Goal: Information Seeking & Learning: Learn about a topic

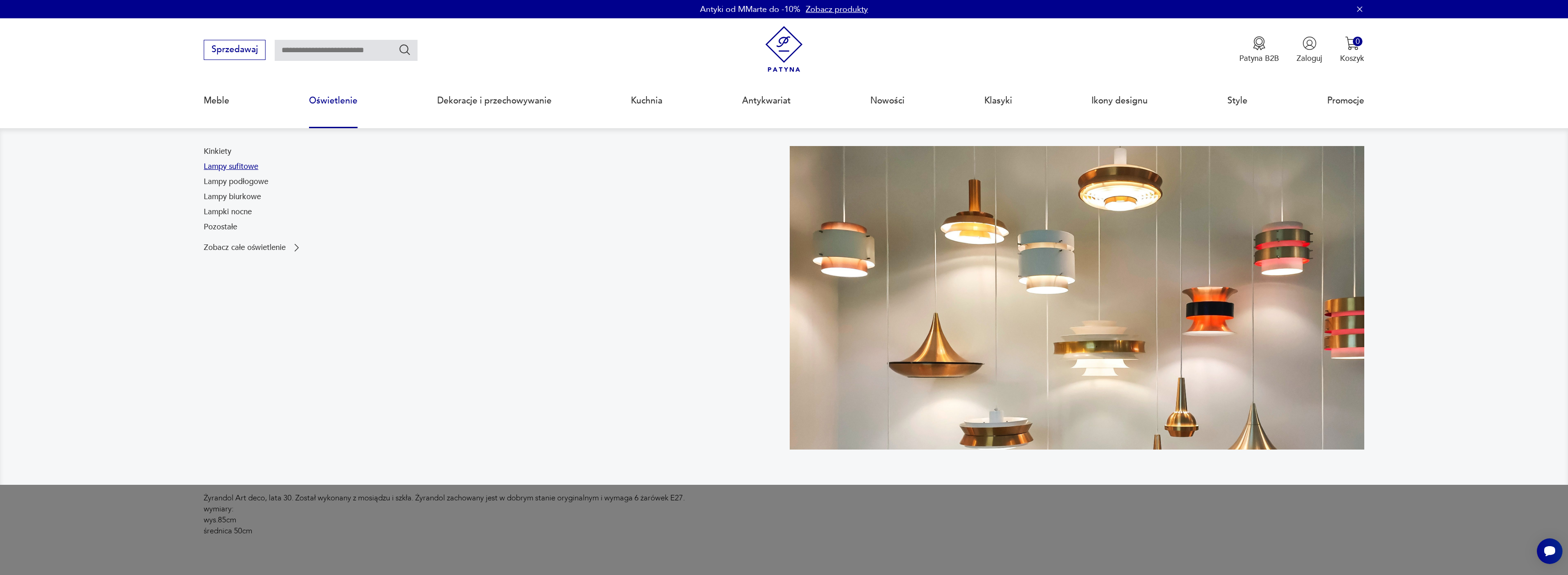
click at [237, 166] on link "Lampy sufitowe" at bounding box center [231, 167] width 55 height 11
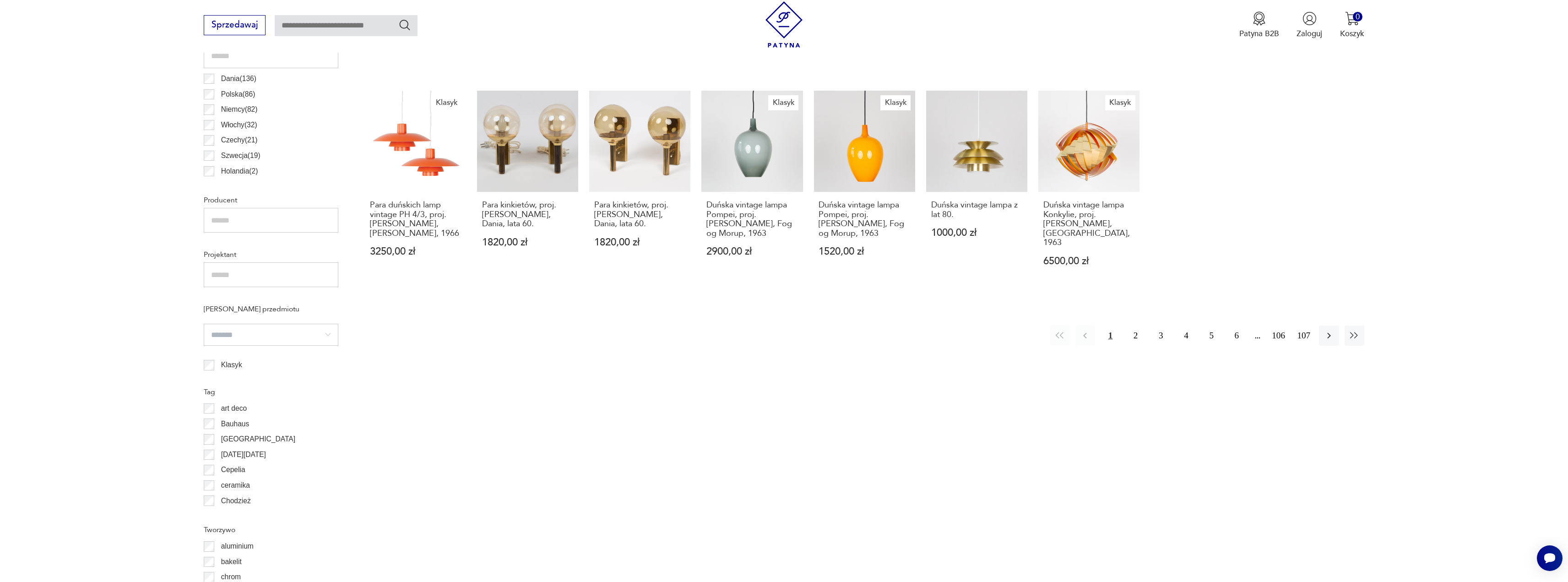
scroll to position [576, 0]
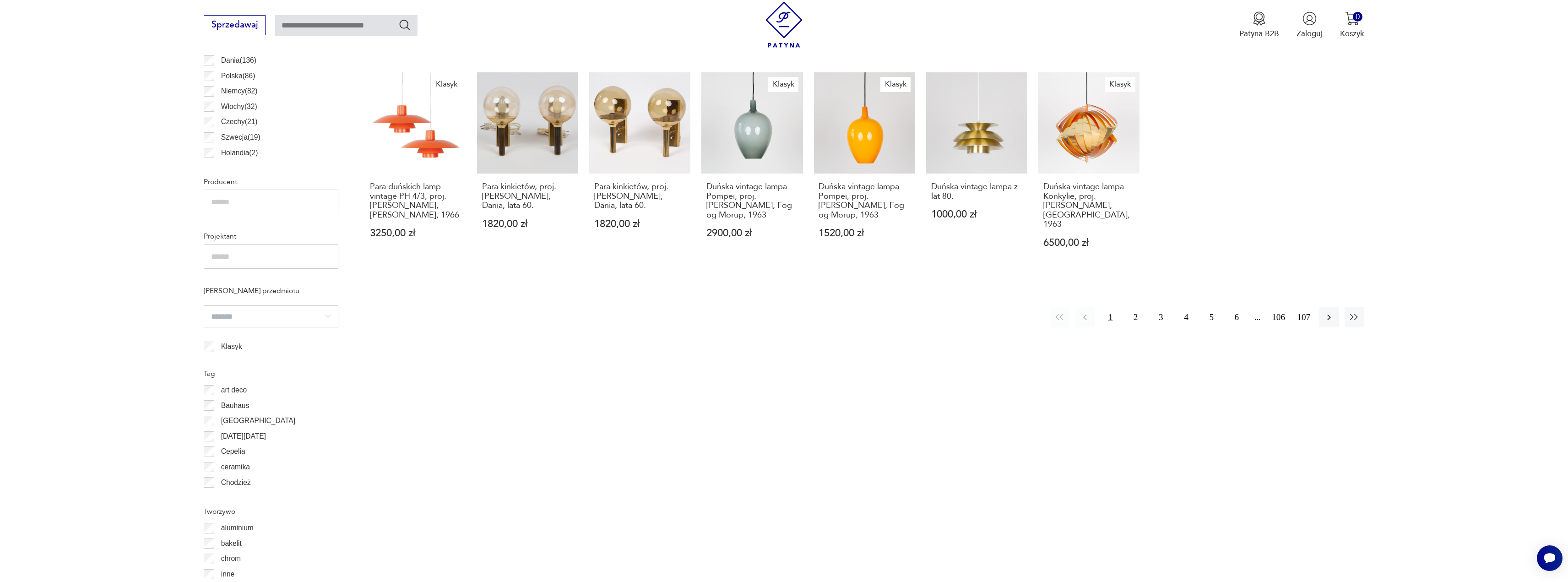
drag, startPoint x: 1264, startPoint y: 486, endPoint x: 761, endPoint y: 646, distance: 527.8
click at [761, 581] on html "Cenimy prywatność użytkowników Używamy plików cookie, aby poprawić jakość przeg…" at bounding box center [784, 363] width 1568 height 1879
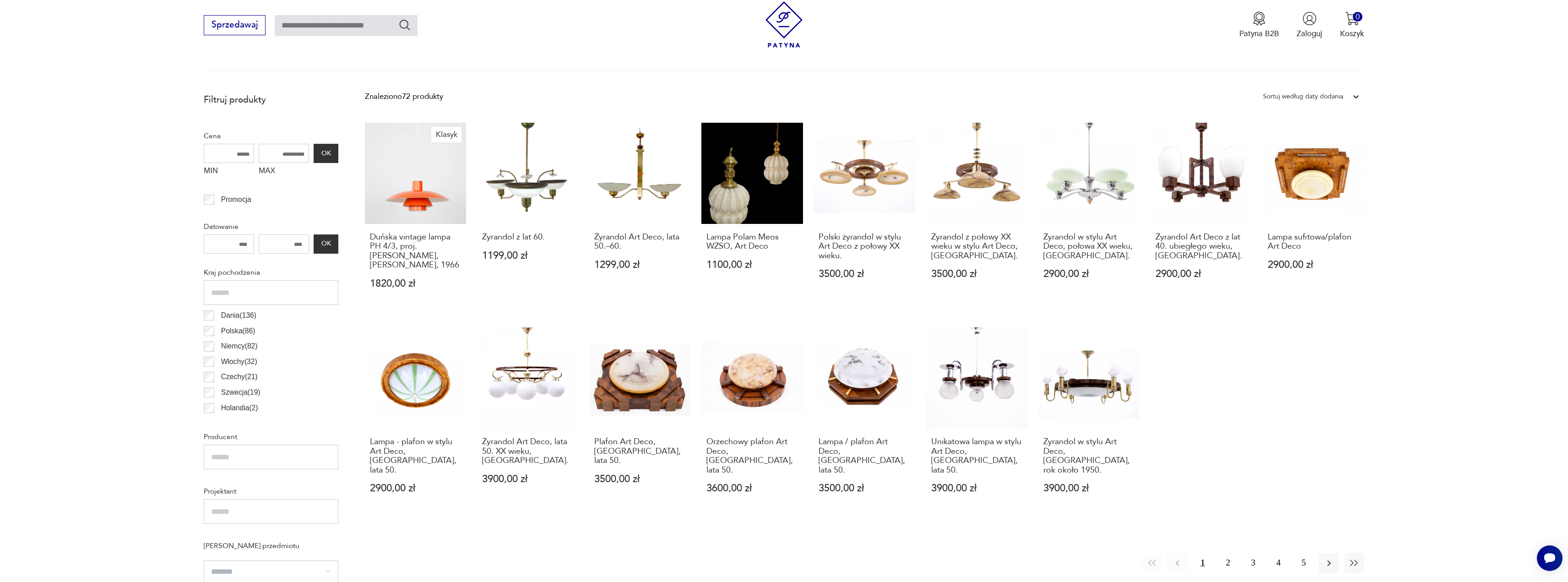
scroll to position [327, 0]
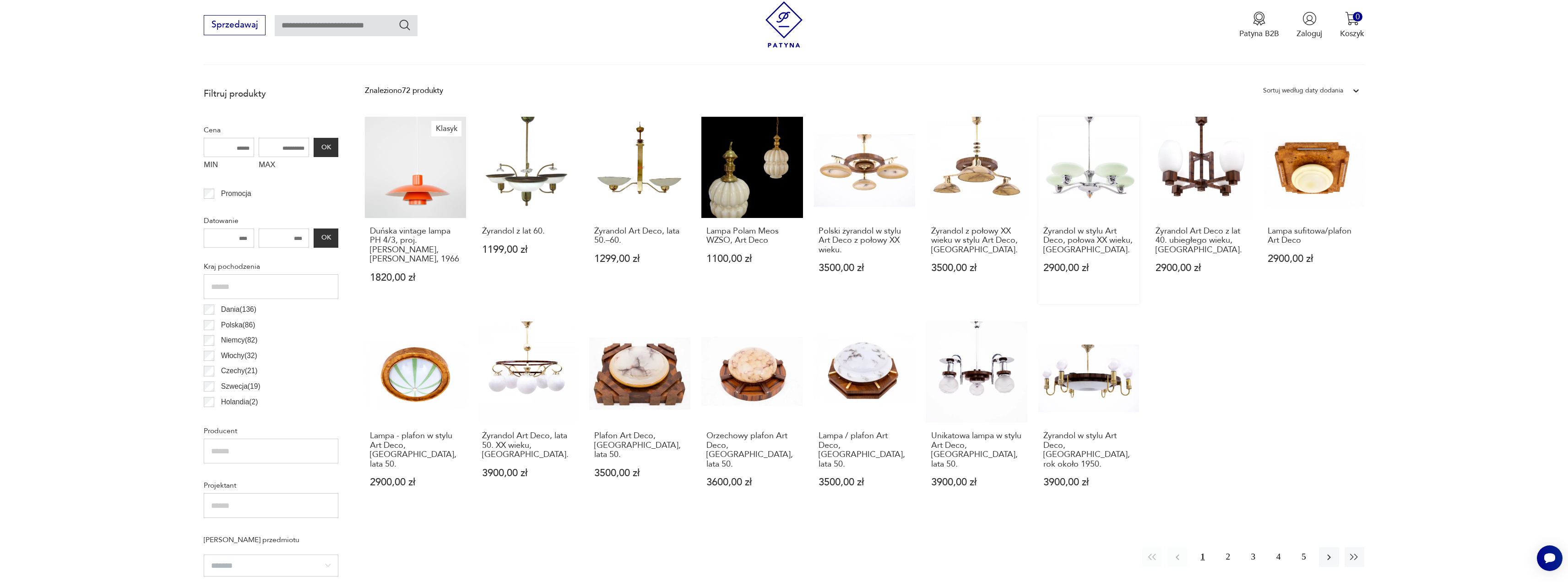
click at [1104, 186] on link "Żyrandol w stylu Art Deco, połowa XX wieku, [GEOGRAPHIC_DATA] 2900,00 zł" at bounding box center [1089, 211] width 101 height 188
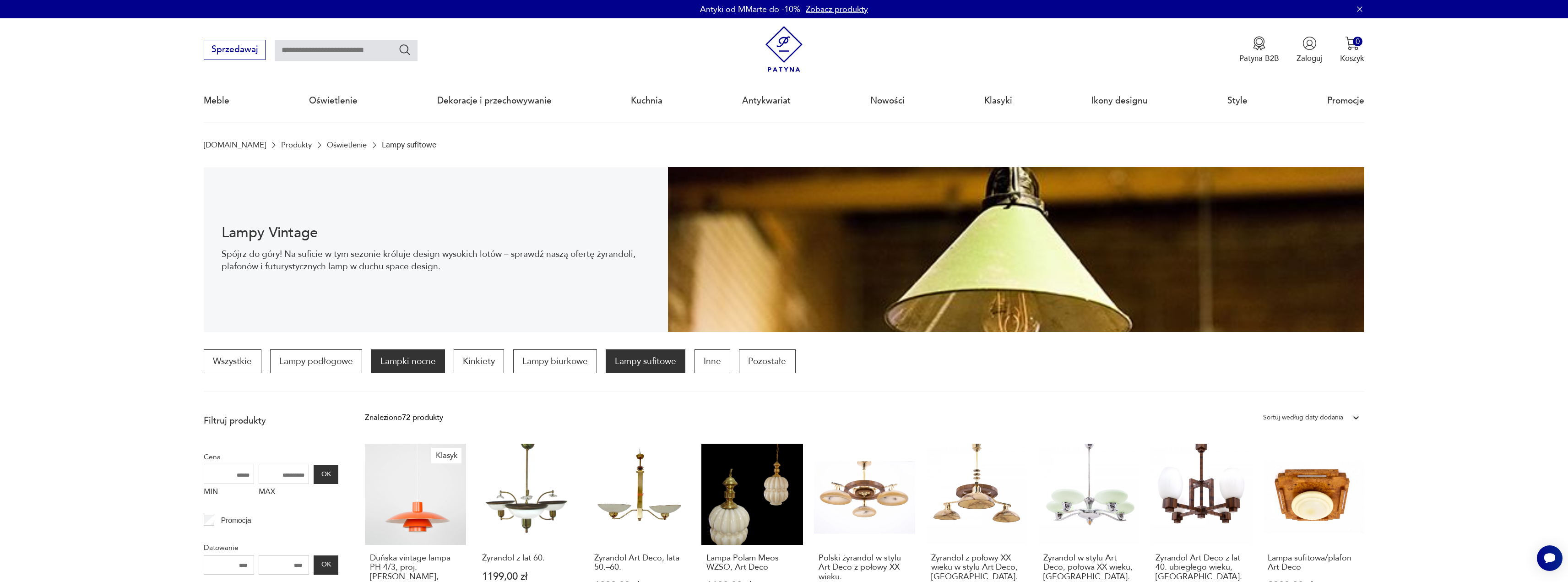
click at [389, 364] on p "Lampki nocne" at bounding box center [407, 361] width 74 height 24
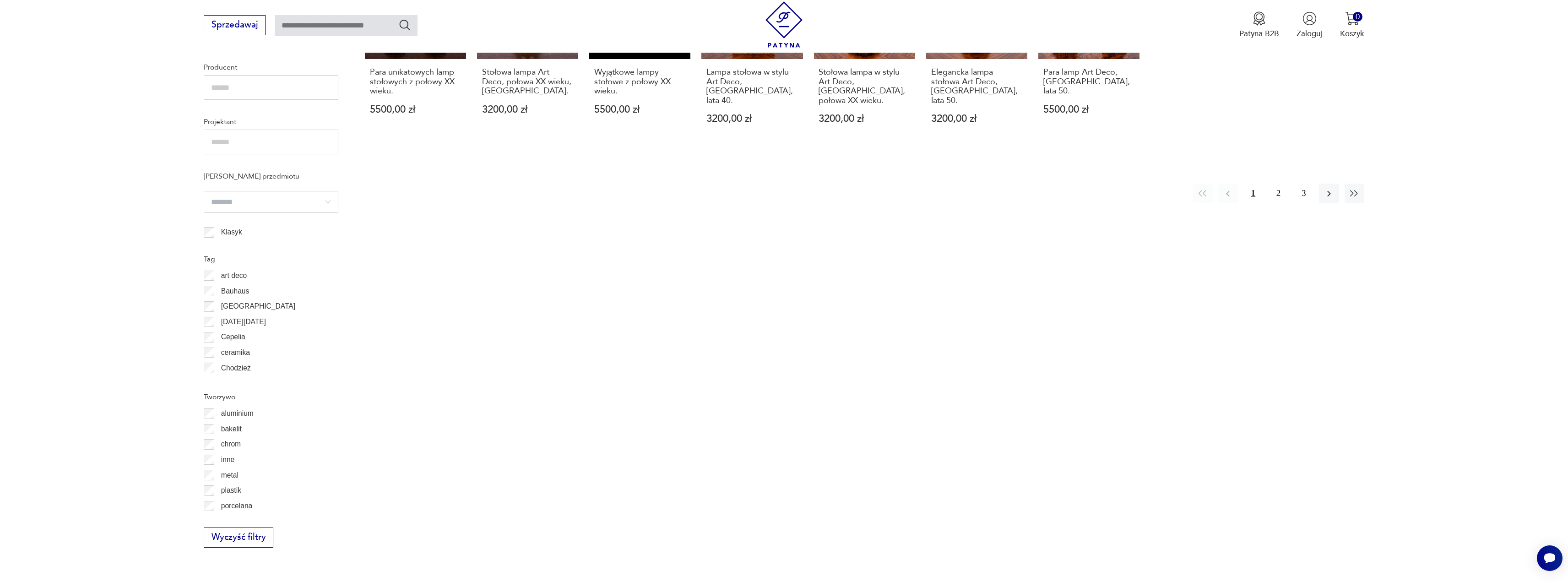
scroll to position [689, 0]
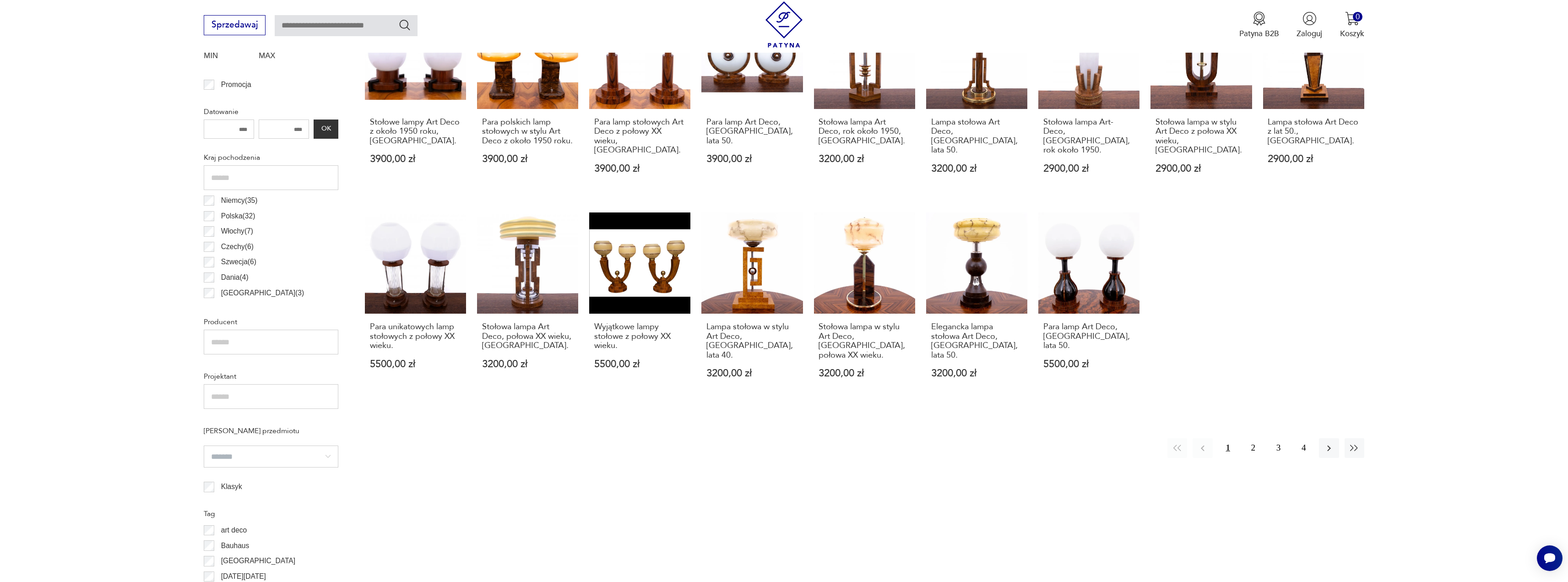
scroll to position [547, 0]
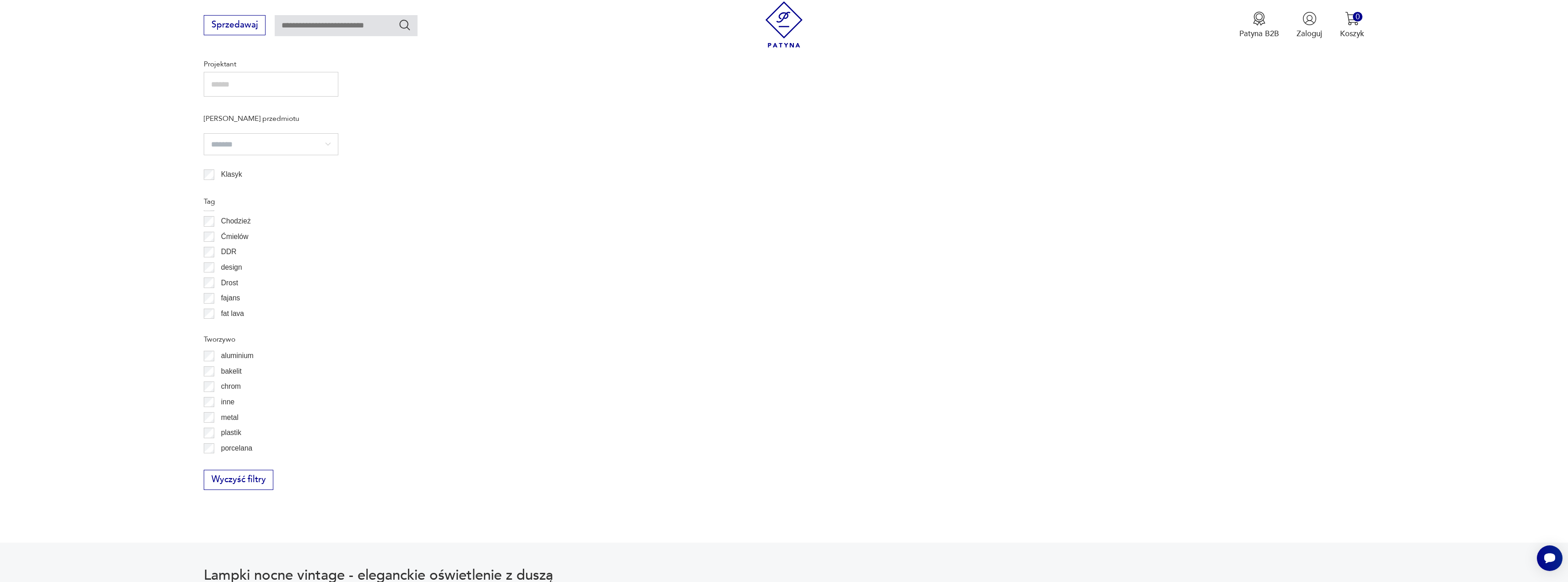
scroll to position [91, 0]
click at [239, 270] on p "design" at bounding box center [231, 265] width 21 height 12
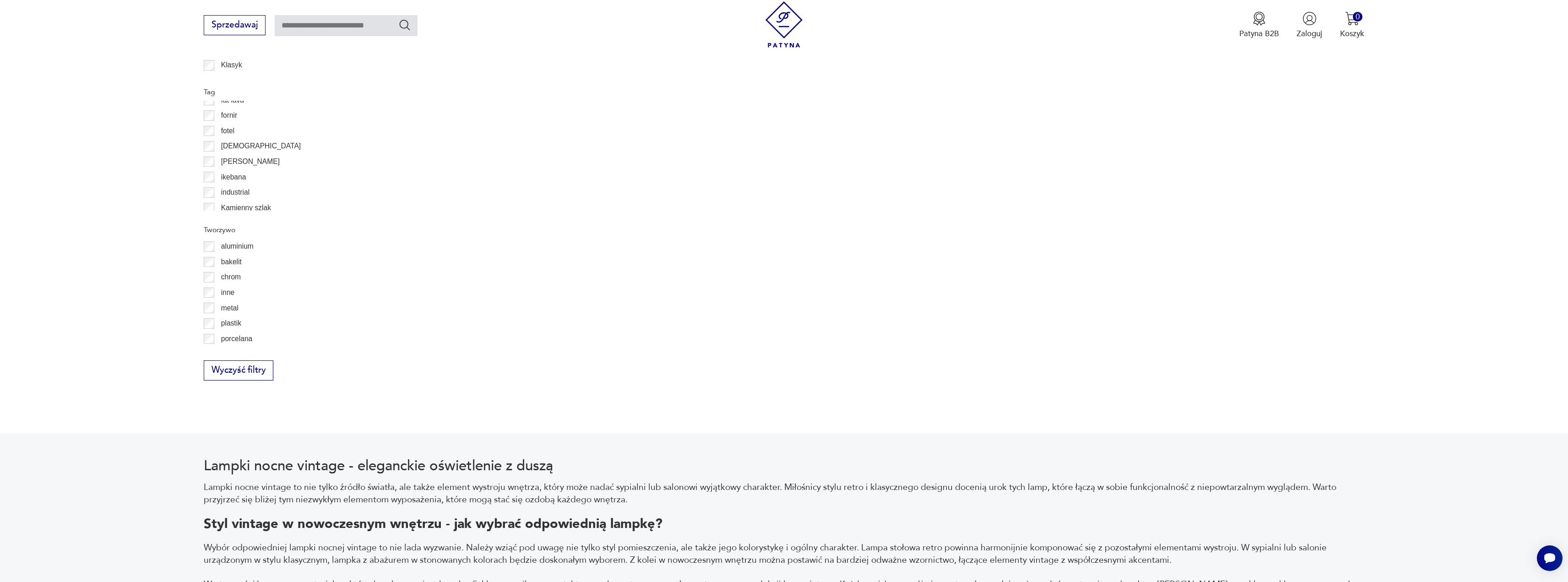
scroll to position [198, 0]
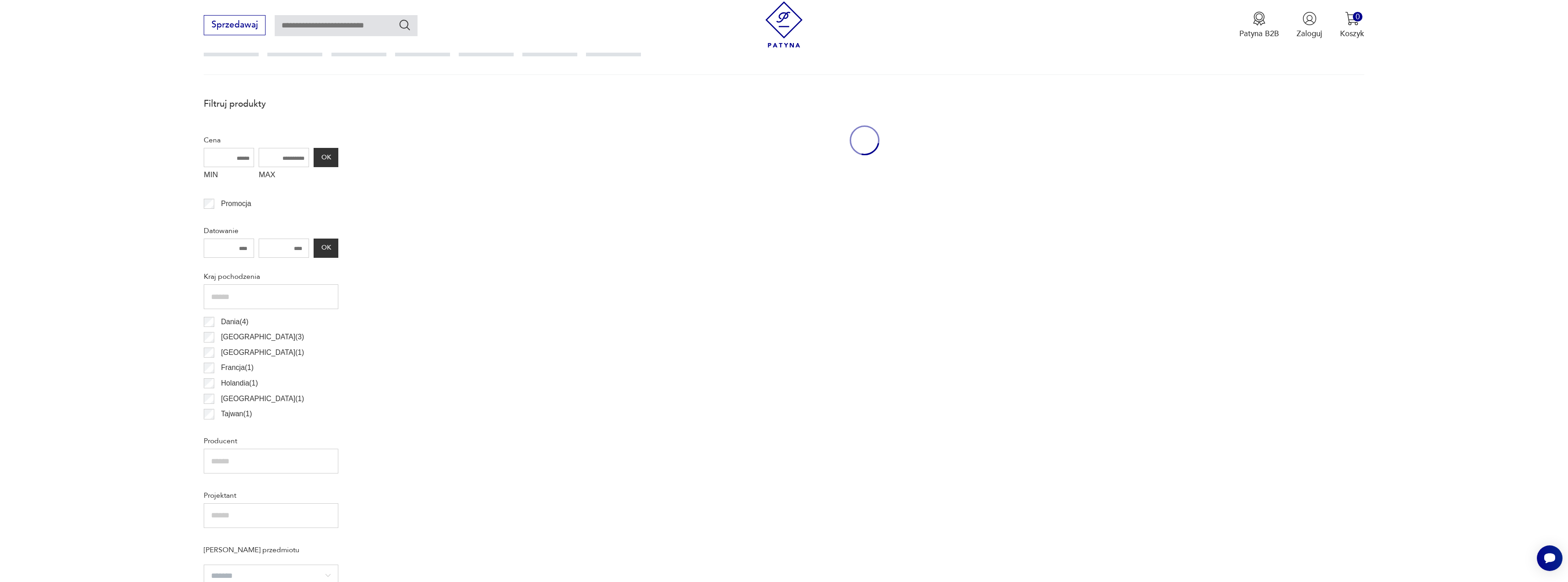
scroll to position [272, 0]
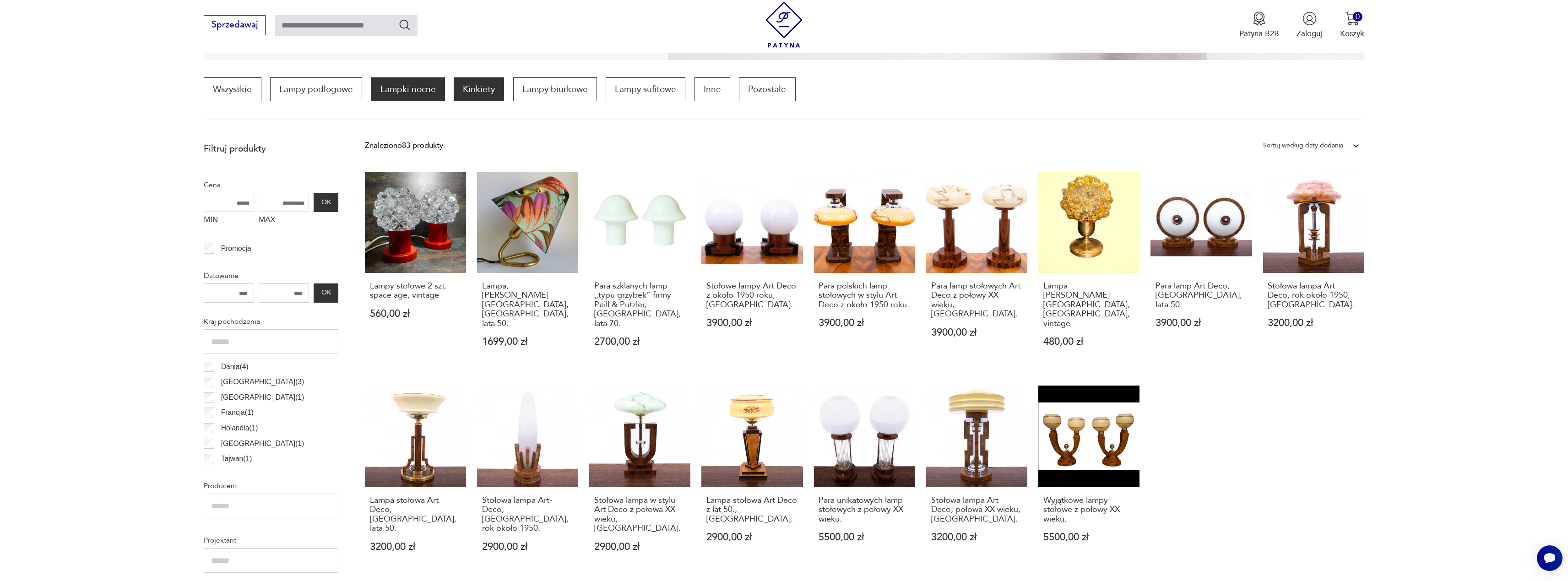
click at [495, 96] on p "Kinkiety" at bounding box center [478, 89] width 51 height 24
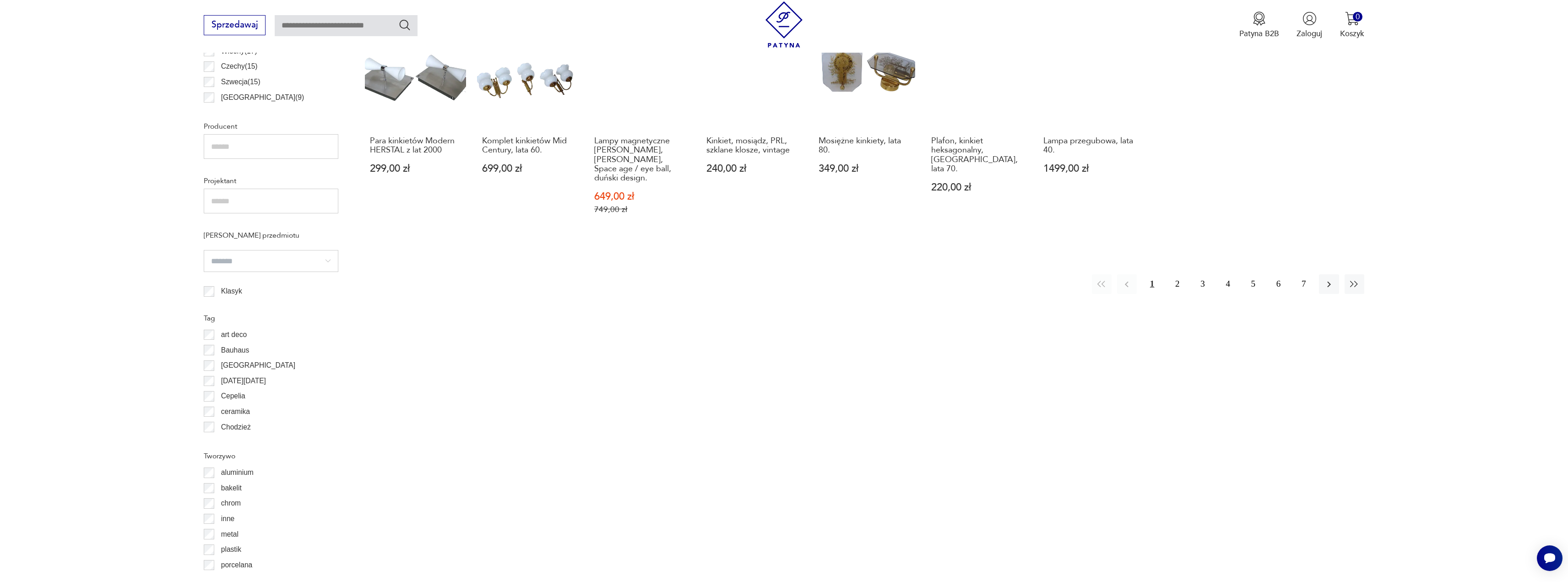
scroll to position [634, 0]
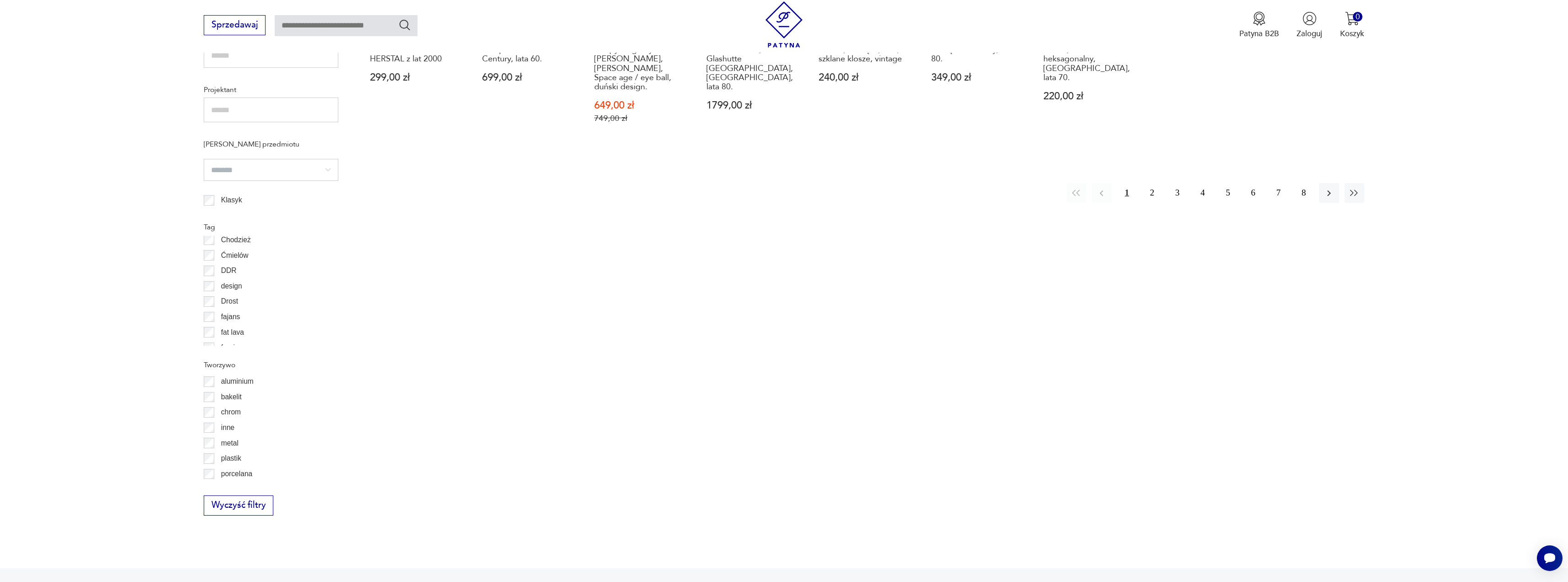
scroll to position [108, 0]
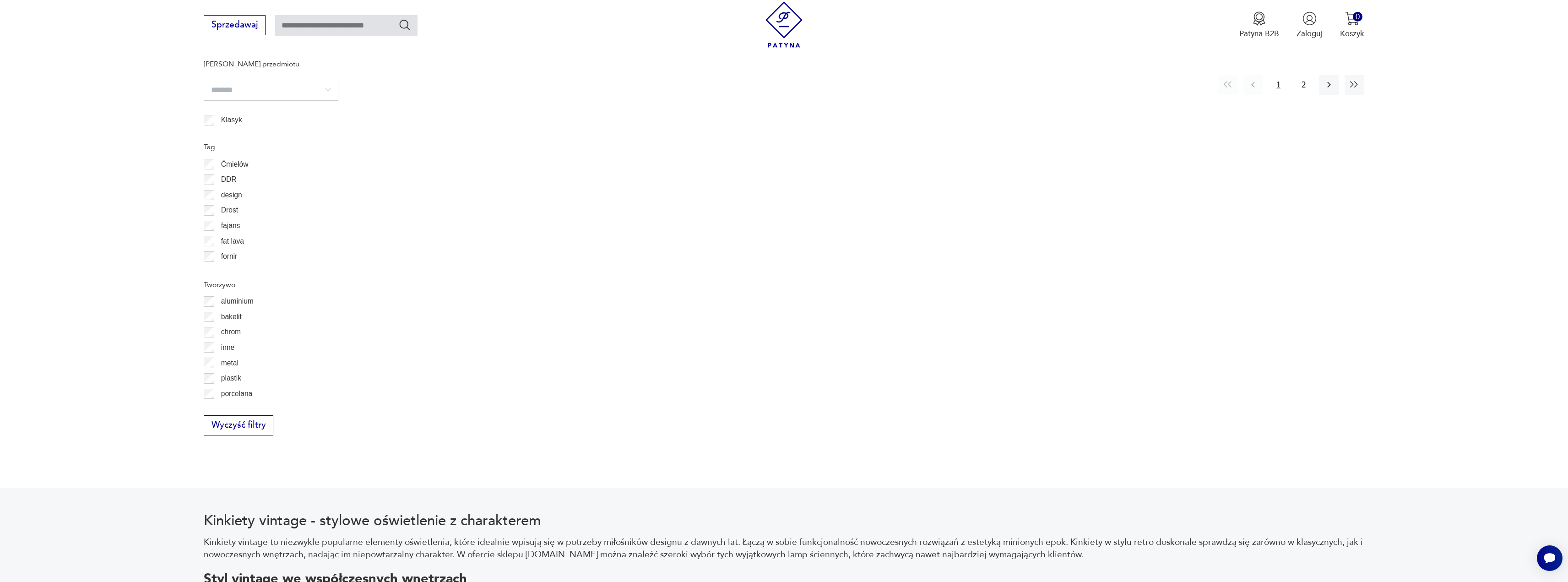
scroll to position [801, 0]
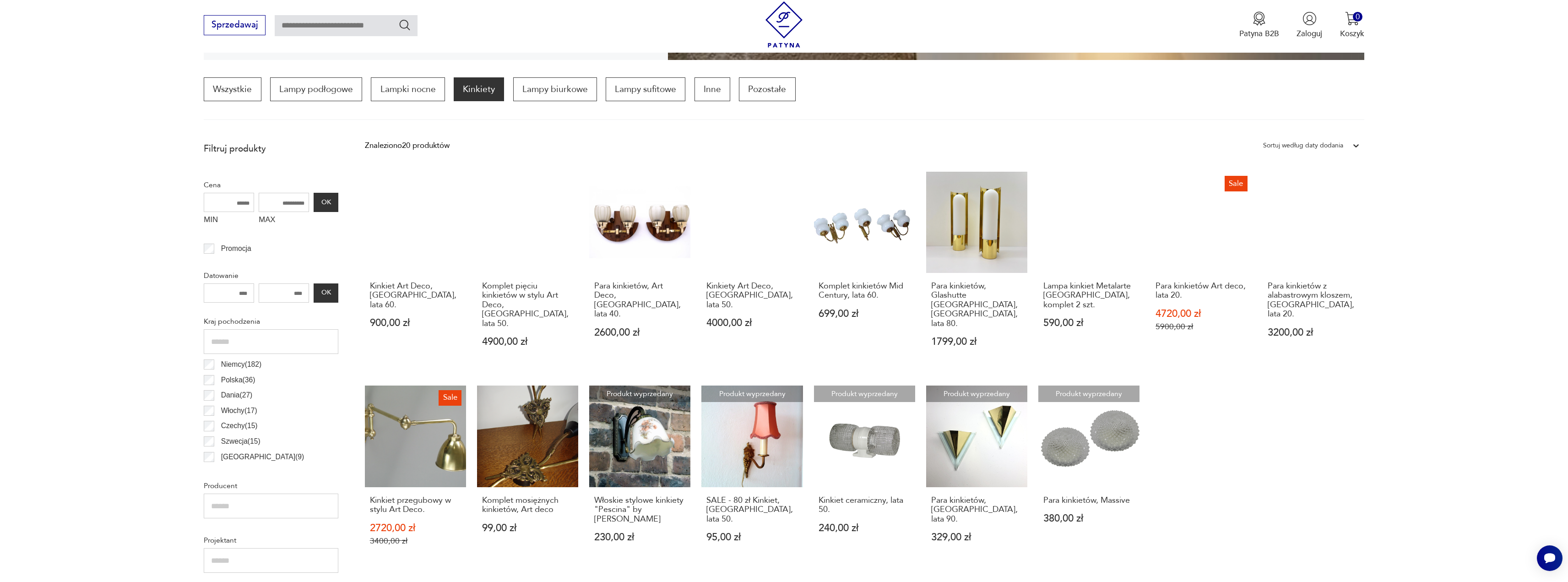
scroll to position [266, 0]
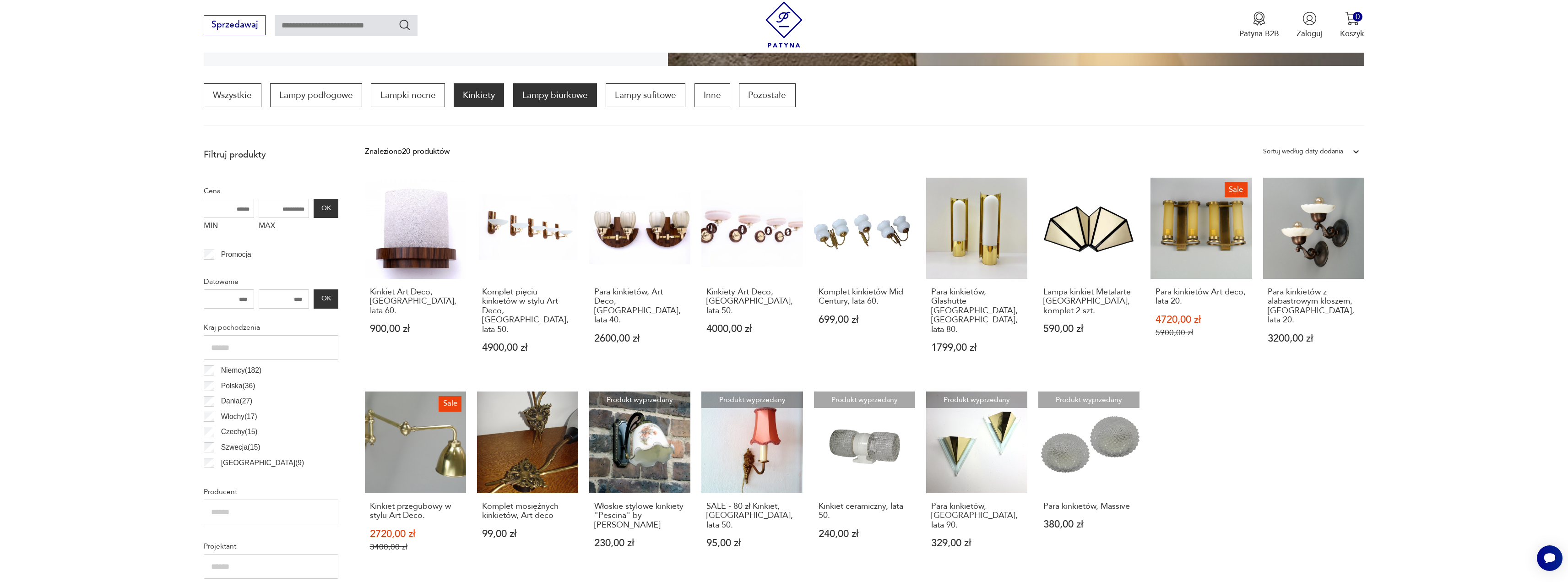
click at [576, 99] on p "Lampy biurkowe" at bounding box center [555, 95] width 84 height 24
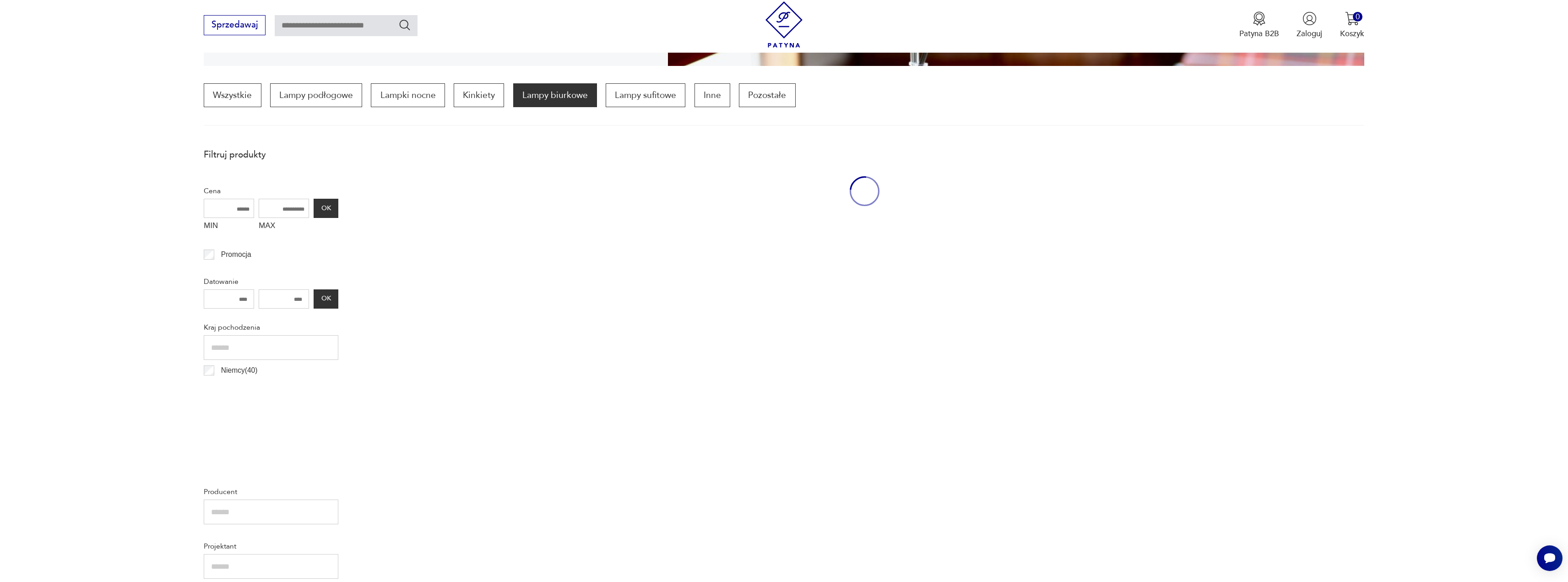
scroll to position [272, 0]
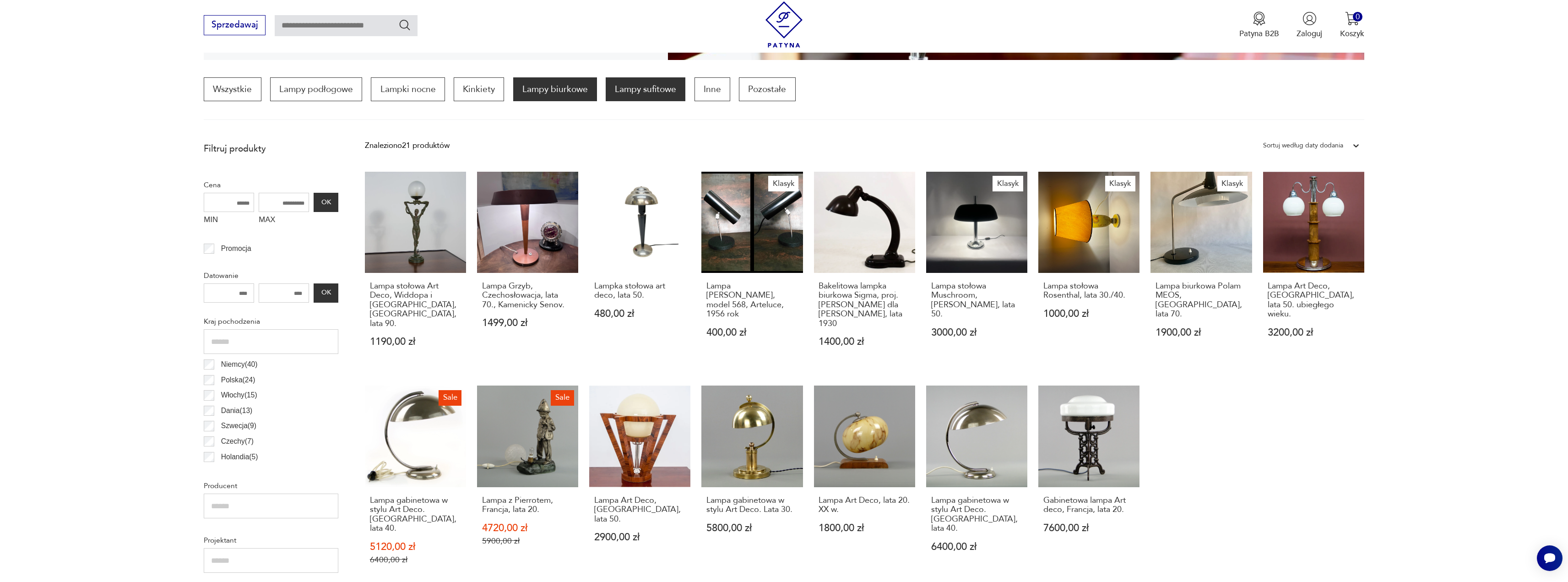
click at [645, 99] on p "Lampy sufitowe" at bounding box center [645, 89] width 80 height 24
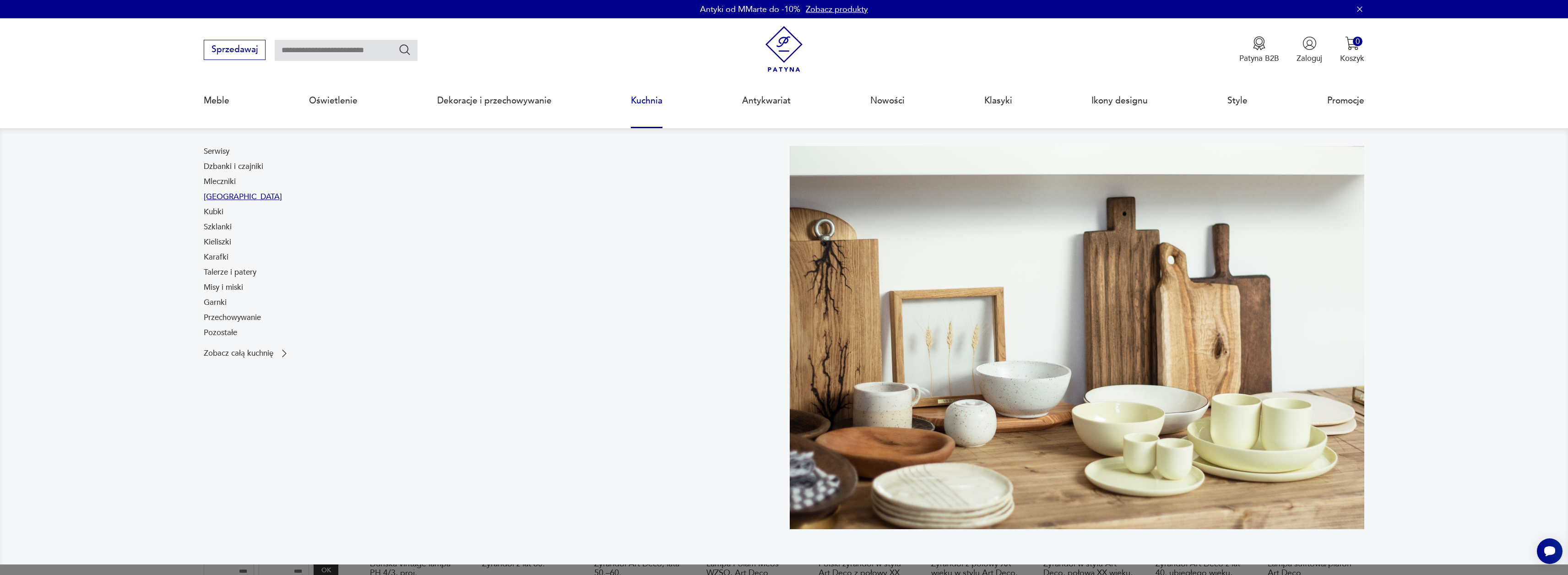
click at [220, 195] on link "[GEOGRAPHIC_DATA]" at bounding box center [243, 197] width 79 height 11
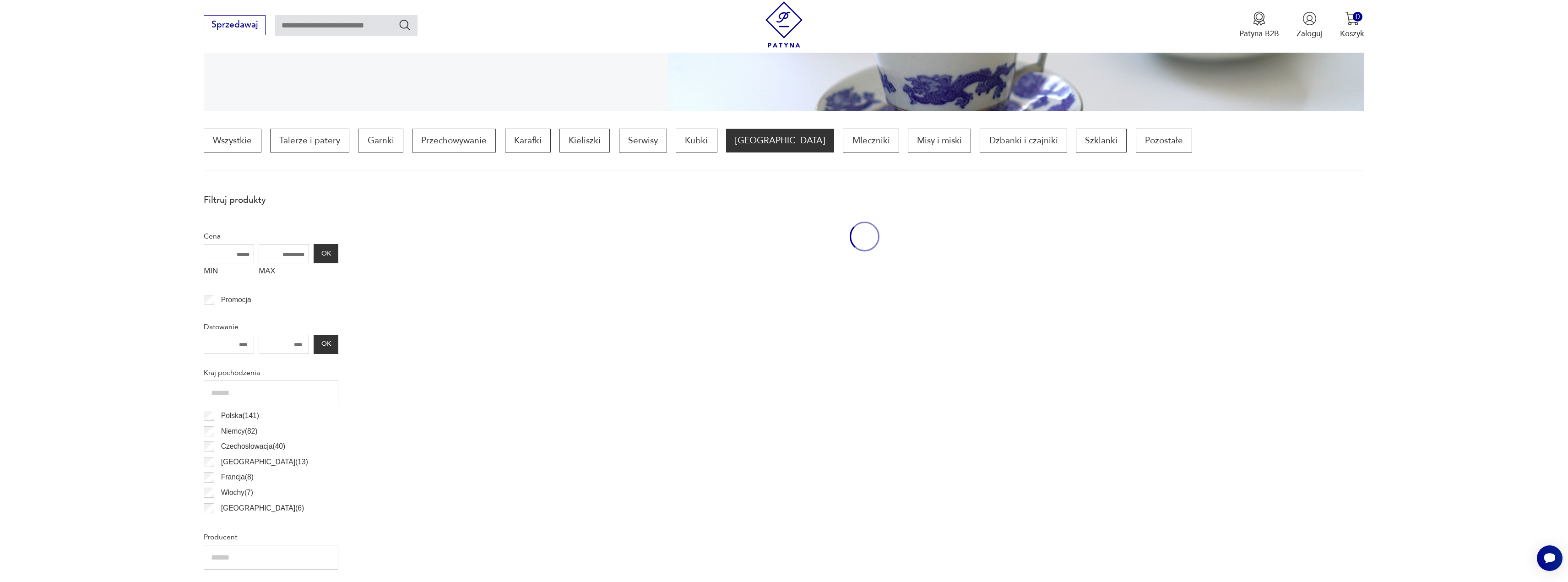
scroll to position [272, 0]
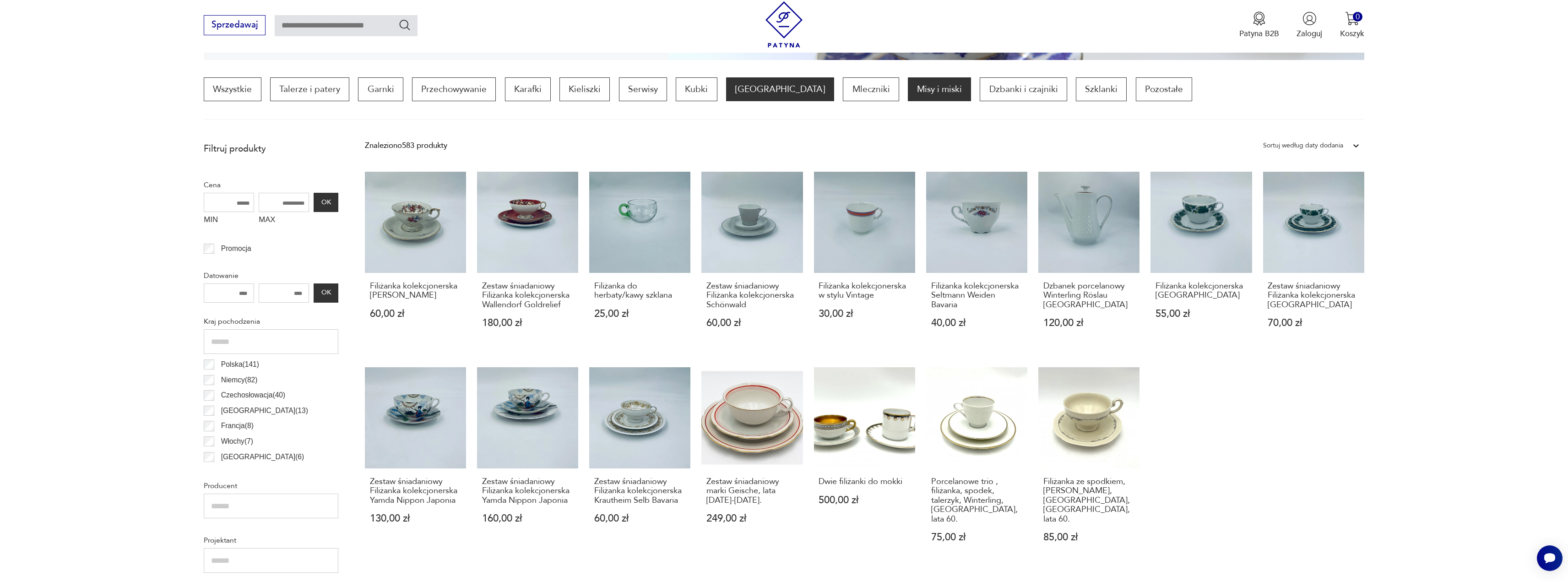
click at [908, 93] on p "Misy i miski" at bounding box center [939, 89] width 63 height 24
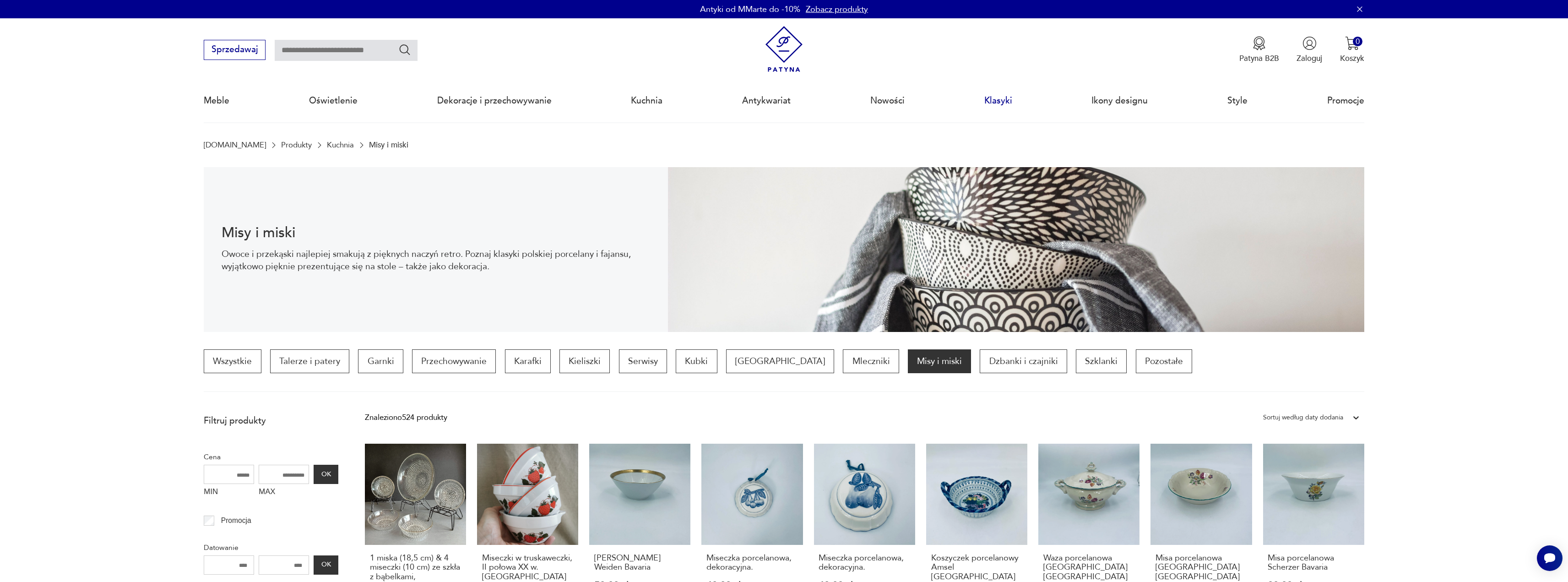
click at [997, 103] on link "Klasyki" at bounding box center [998, 100] width 28 height 42
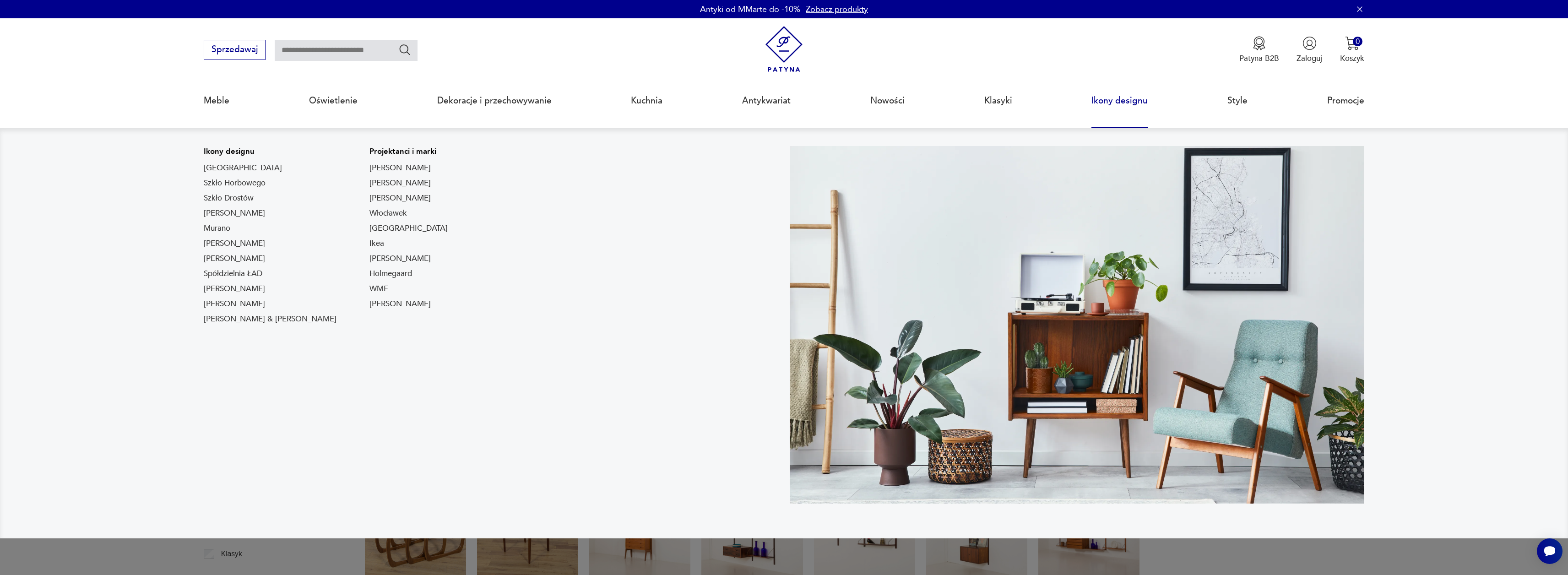
click at [1118, 100] on link "Ikony designu" at bounding box center [1119, 100] width 57 height 42
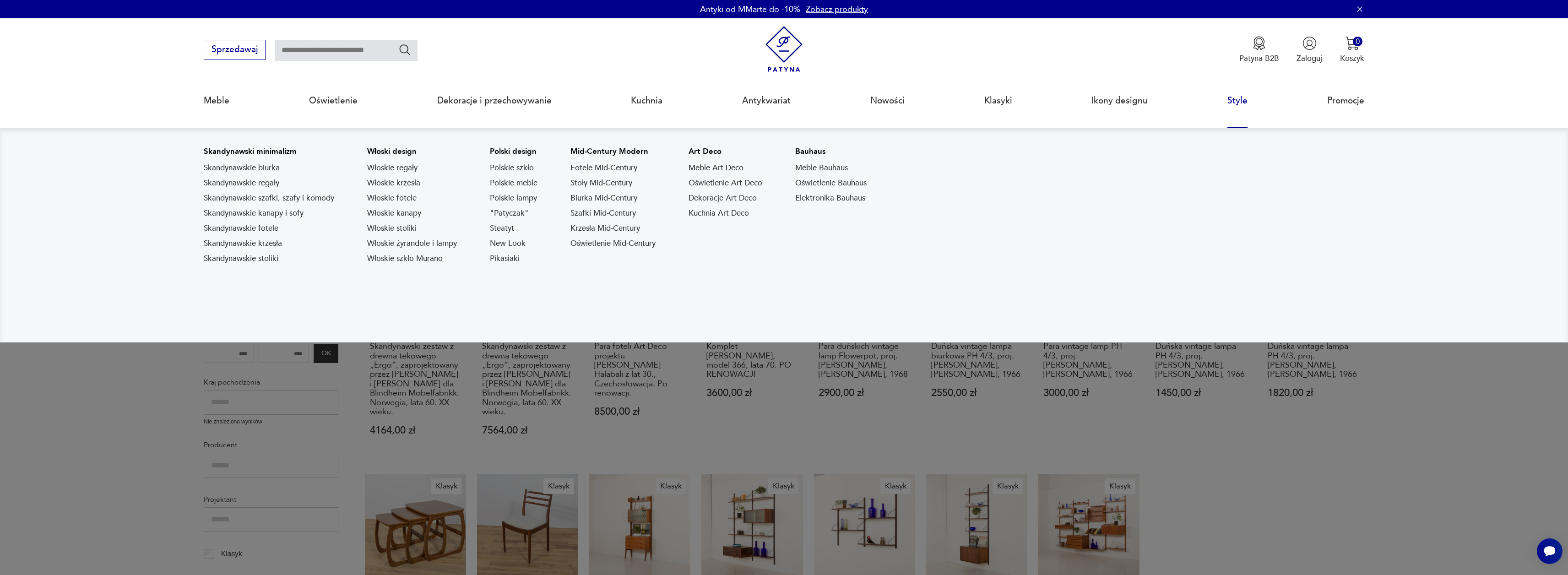
click at [1234, 102] on link "Style" at bounding box center [1237, 100] width 20 height 42
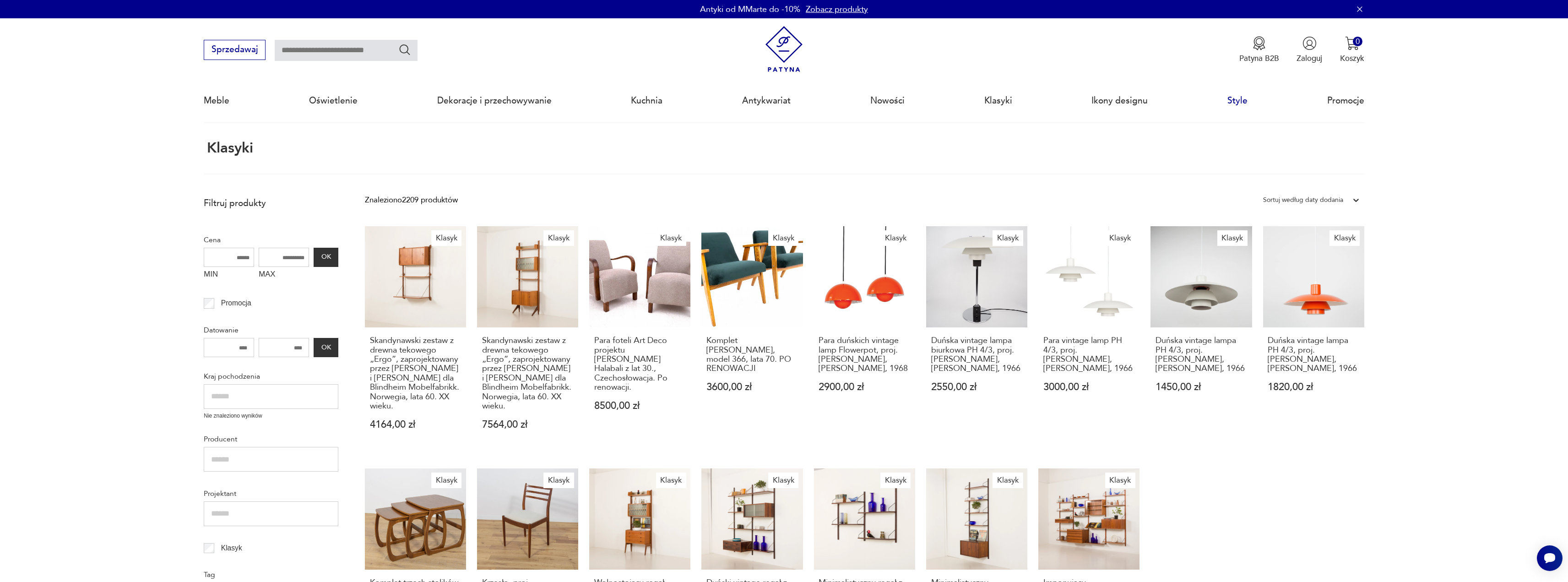
click at [1236, 104] on link "Style" at bounding box center [1237, 100] width 20 height 42
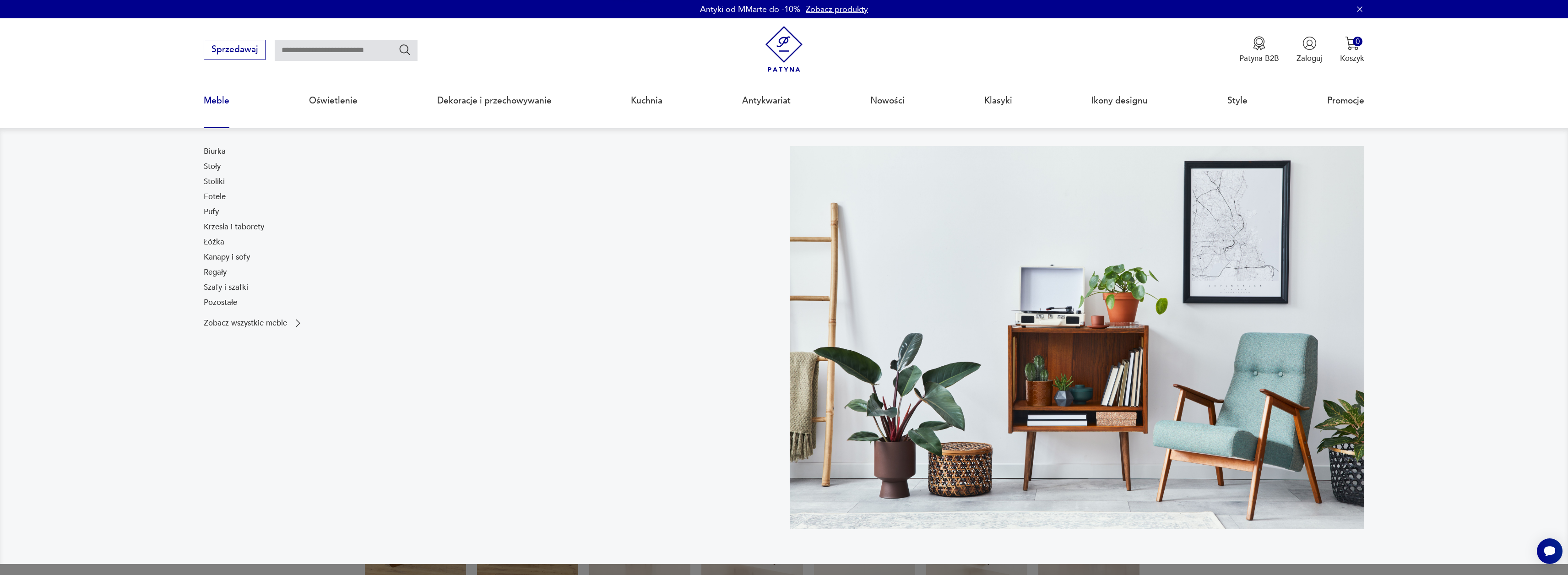
click at [219, 104] on link "Meble" at bounding box center [217, 100] width 26 height 42
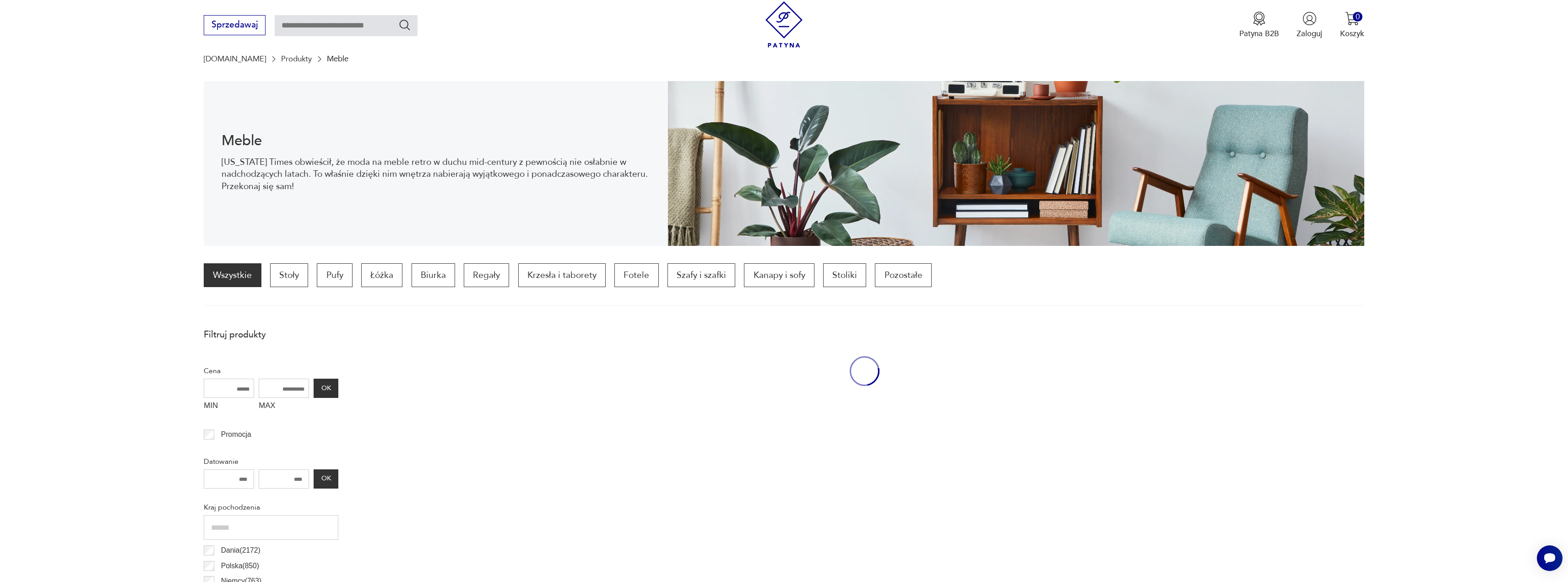
scroll to position [89, 0]
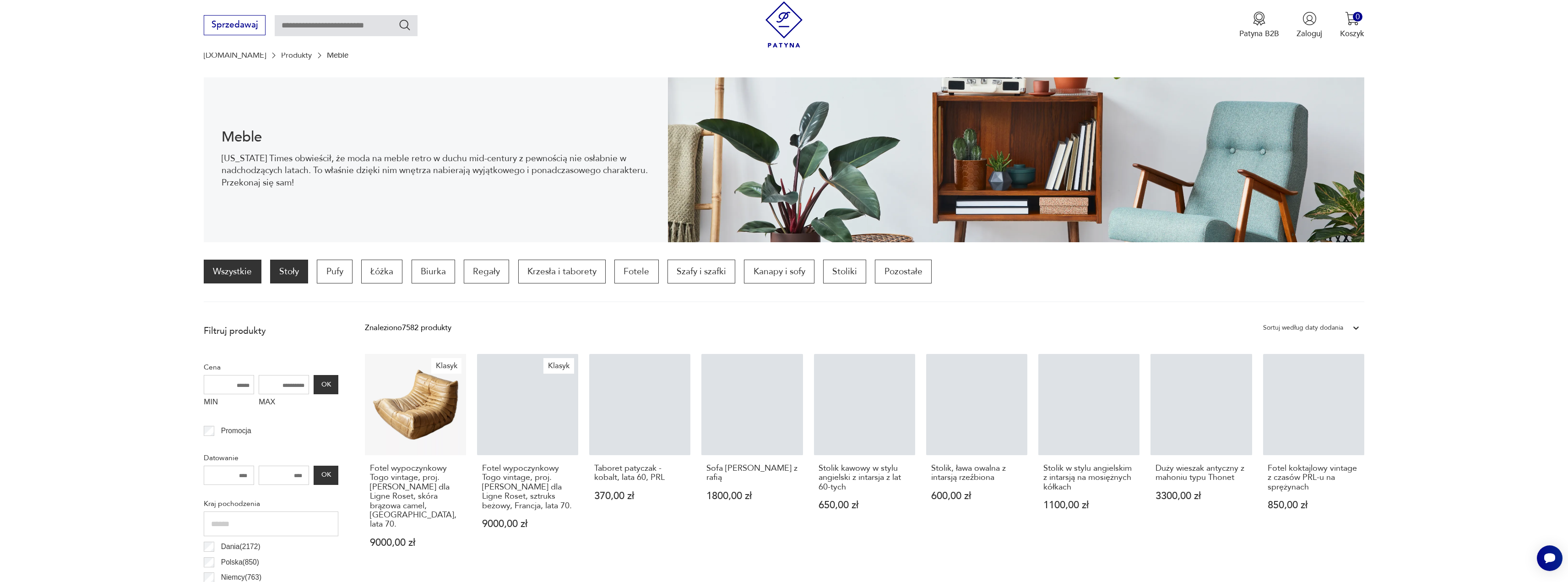
click at [293, 278] on p "Stoły" at bounding box center [289, 271] width 38 height 24
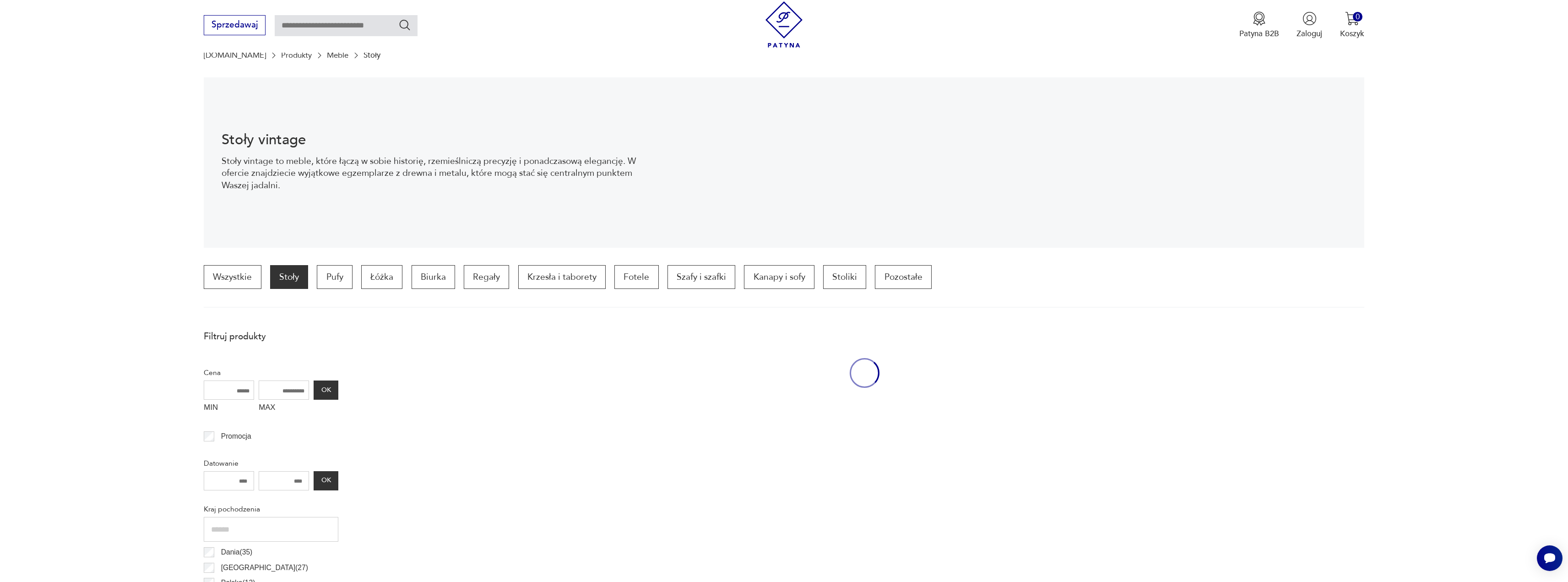
scroll to position [272, 0]
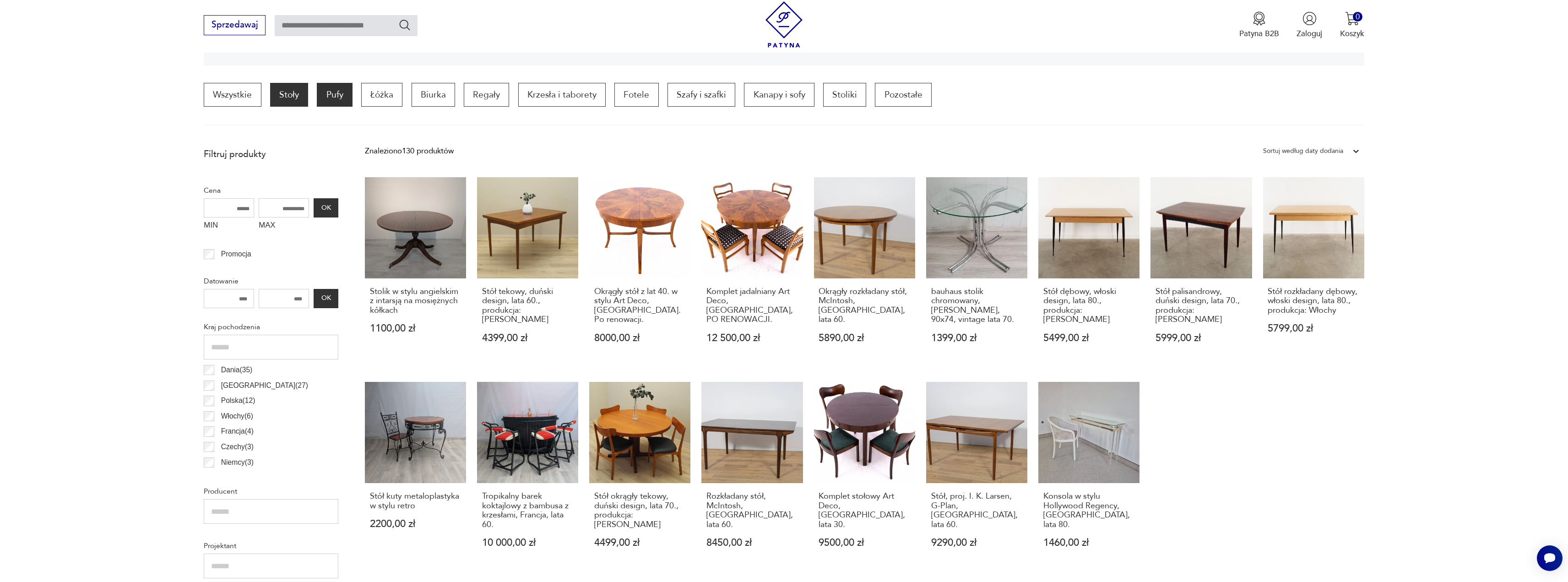
click at [346, 101] on p "Pufy" at bounding box center [334, 94] width 35 height 24
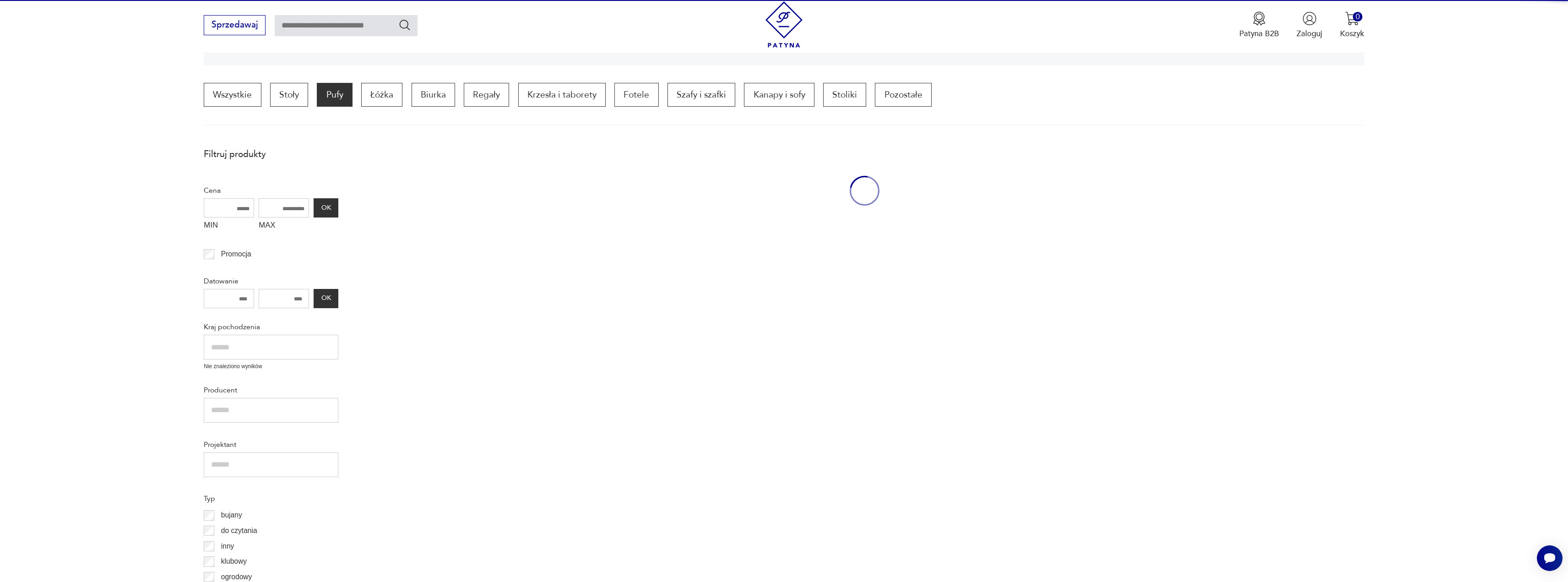
scroll to position [278, 0]
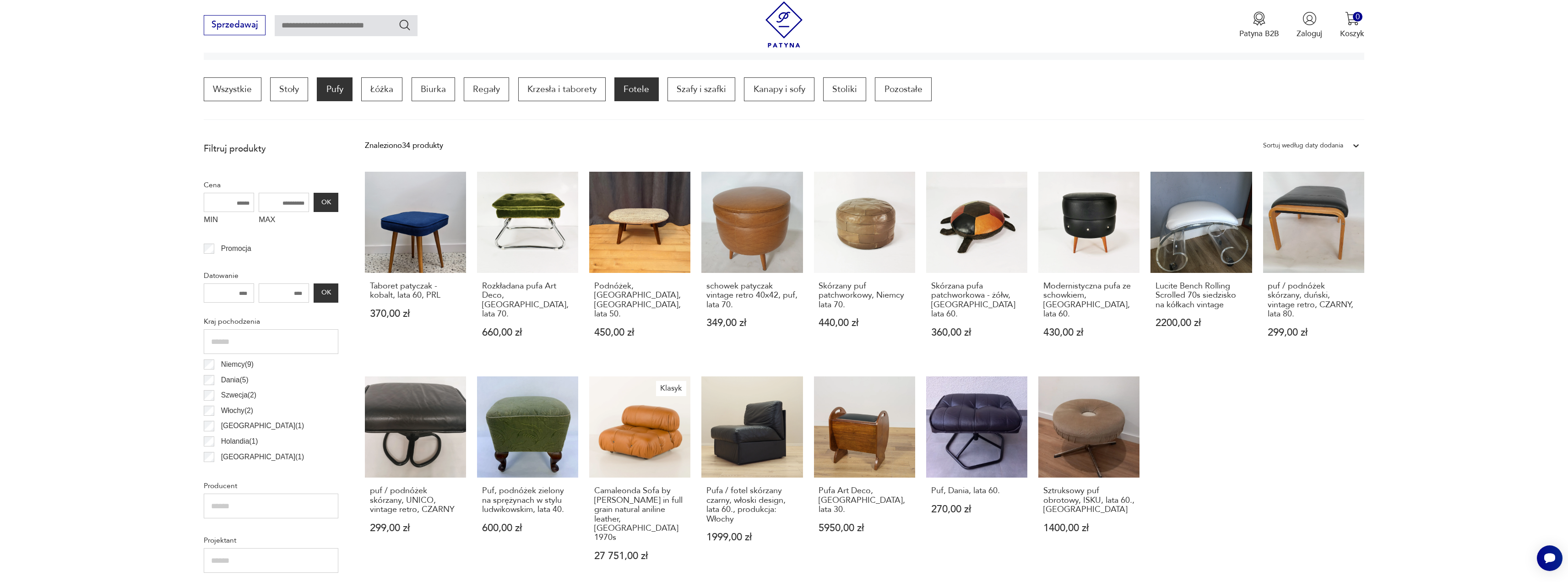
click at [625, 96] on p "Fotele" at bounding box center [636, 89] width 44 height 24
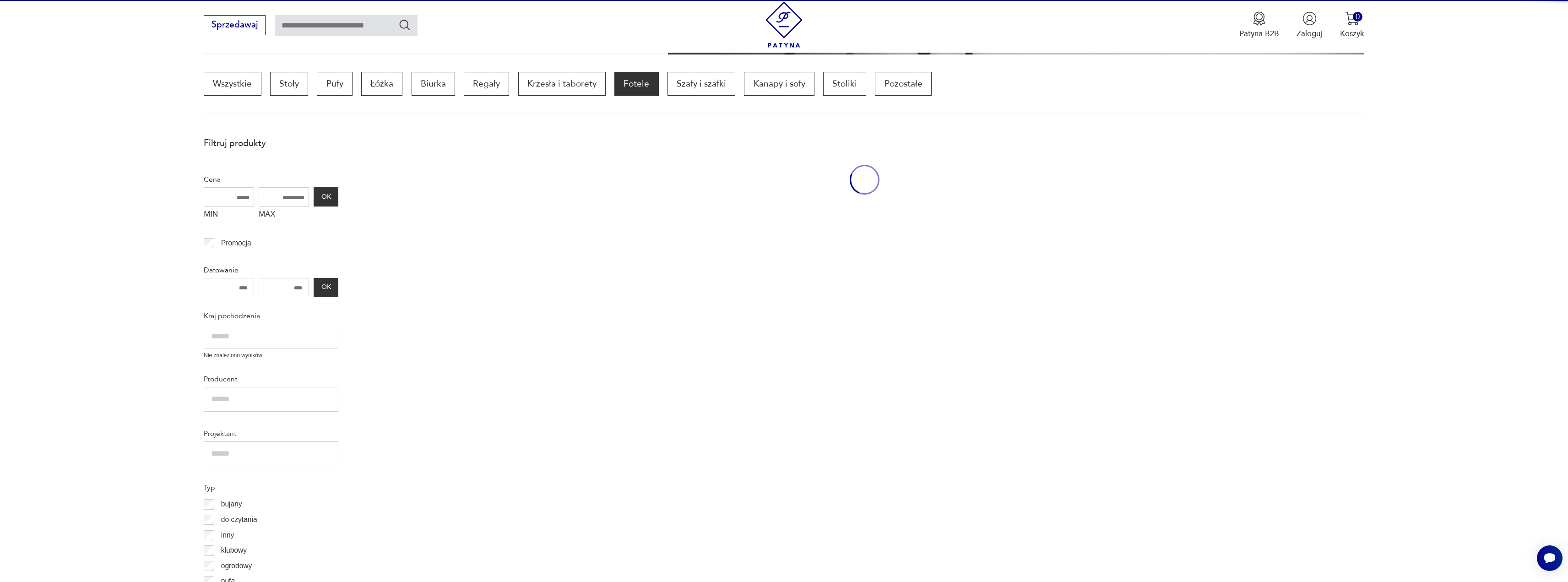
scroll to position [272, 0]
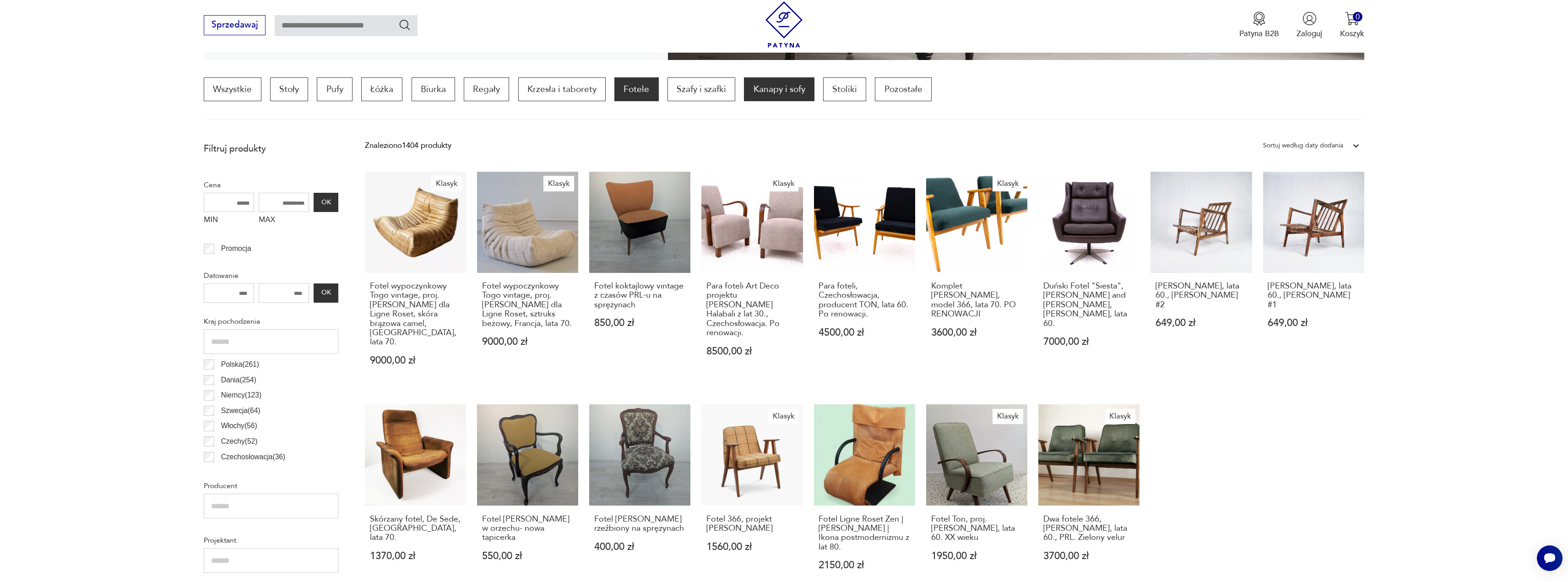
click at [760, 89] on p "Kanapy i sofy" at bounding box center [779, 89] width 70 height 24
